Goal: Transaction & Acquisition: Purchase product/service

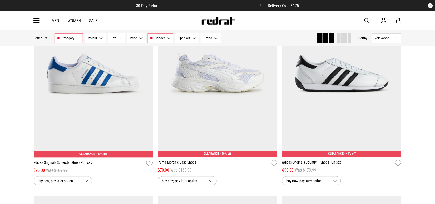
scroll to position [2597, 0]
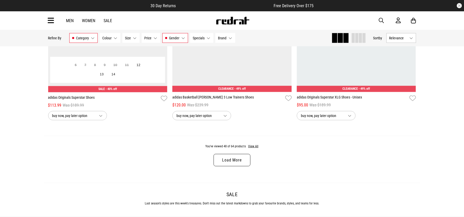
scroll to position [3249, 0]
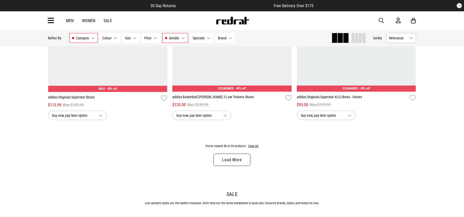
click at [232, 166] on link "Load More" at bounding box center [231, 160] width 37 height 12
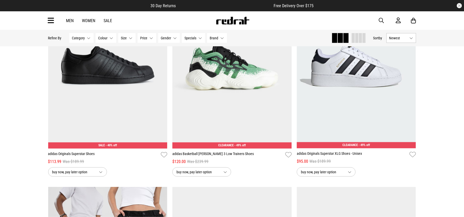
scroll to position [3176, 0]
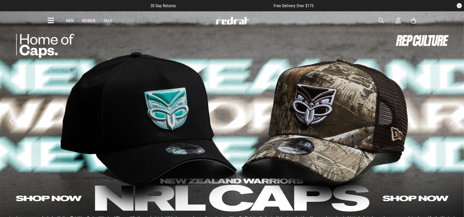
click at [108, 20] on link "Sale" at bounding box center [108, 20] width 8 height 5
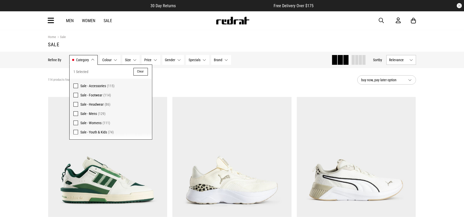
click at [179, 60] on button "Gender None selected" at bounding box center [173, 60] width 22 height 10
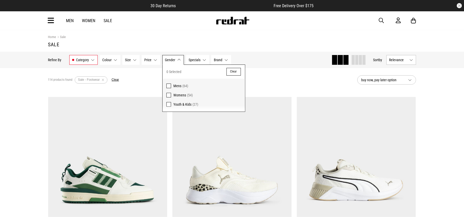
click at [169, 86] on span at bounding box center [168, 86] width 5 height 5
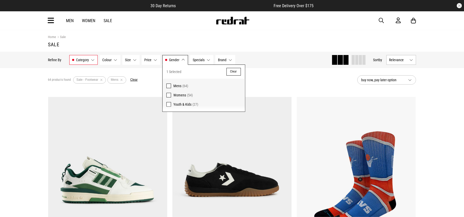
drag, startPoint x: 58, startPoint y: 56, endPoint x: 58, endPoint y: 80, distance: 23.9
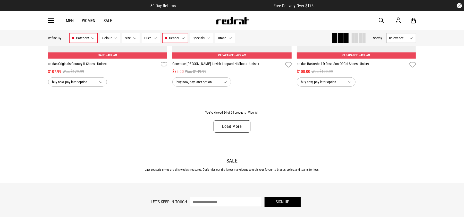
scroll to position [1641, 0]
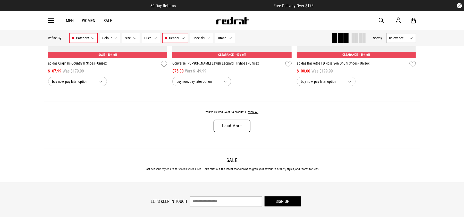
click at [237, 132] on link "Load More" at bounding box center [231, 126] width 37 height 12
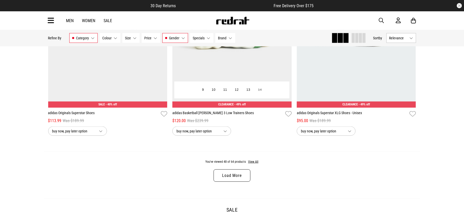
scroll to position [3235, 0]
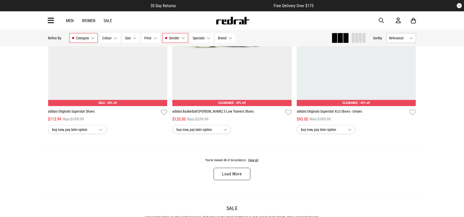
click at [237, 180] on link "Load More" at bounding box center [231, 174] width 37 height 12
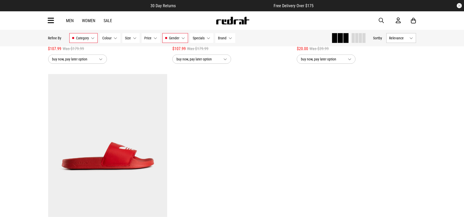
scroll to position [4340, 0]
